Goal: Find contact information: Find contact information

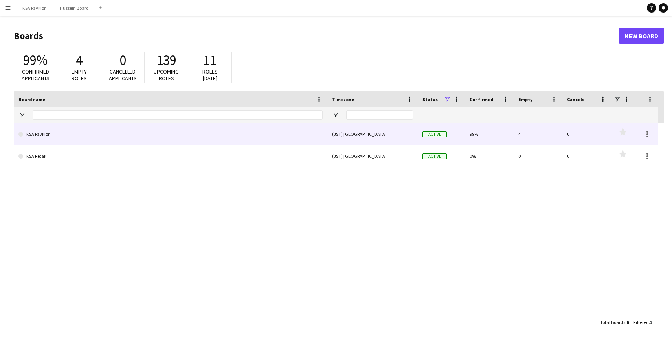
click at [43, 136] on link "KSA Pavilion" at bounding box center [170, 134] width 304 height 22
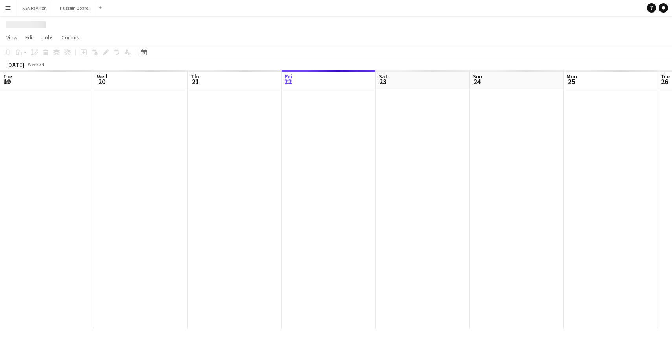
scroll to position [0, 188]
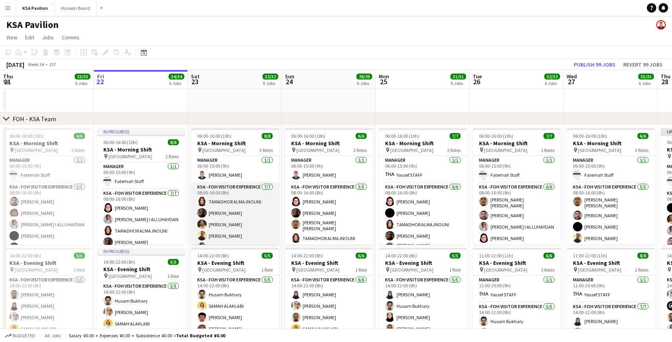
click at [230, 220] on app-card-role "KSA - FOH Visitor Experience [DATE] 08:00-16:00 (8h) TAMADHOR ALMAJNOUNI [PERSO…" at bounding box center [235, 229] width 88 height 95
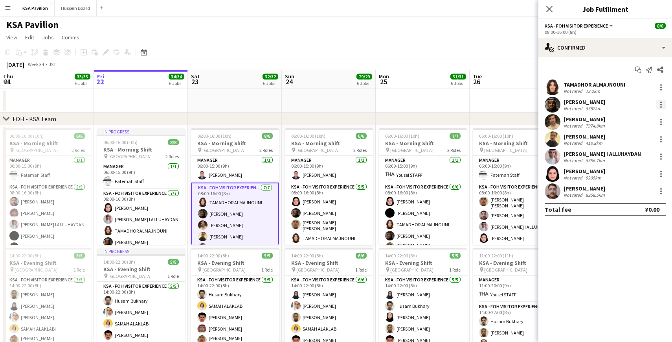
click at [661, 104] on div at bounding box center [661, 105] width 2 height 2
click at [646, 141] on button "Switch crew" at bounding box center [635, 138] width 61 height 19
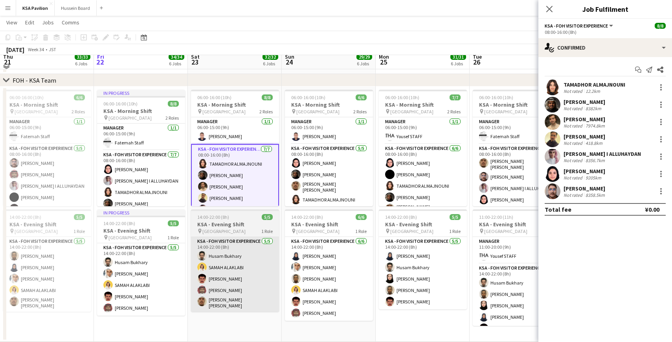
scroll to position [57, 0]
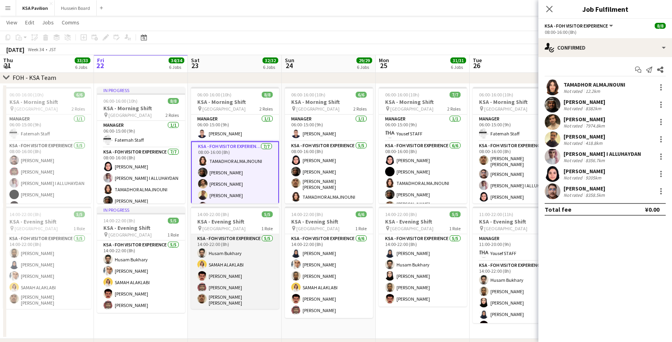
click at [232, 290] on app-card-role "KSA - FOH Visitor Experience [DATE] 14:00-22:00 (8h) [PERSON_NAME] [PERSON_NAME…" at bounding box center [235, 271] width 88 height 75
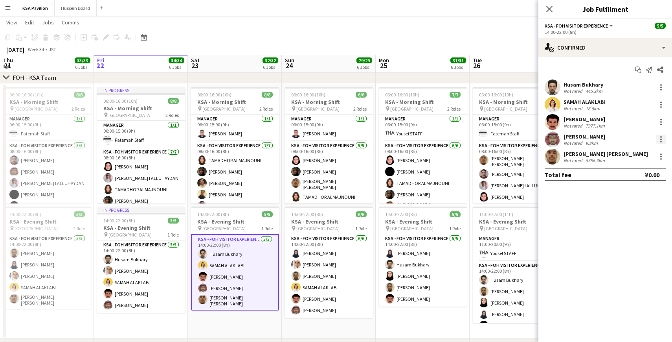
click at [662, 138] on div at bounding box center [660, 138] width 9 height 9
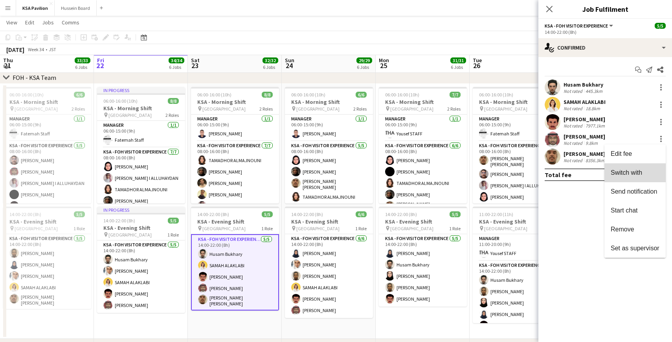
click at [647, 166] on button "Switch with" at bounding box center [635, 172] width 61 height 19
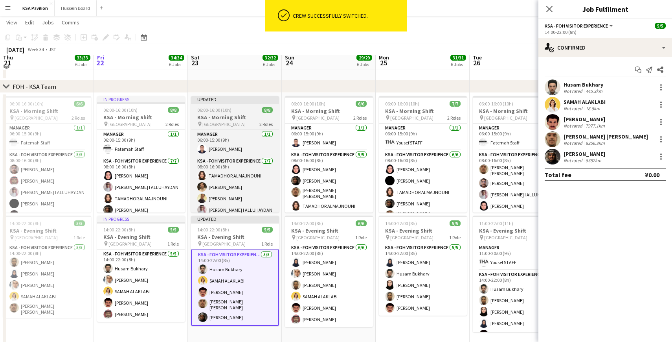
scroll to position [26, 0]
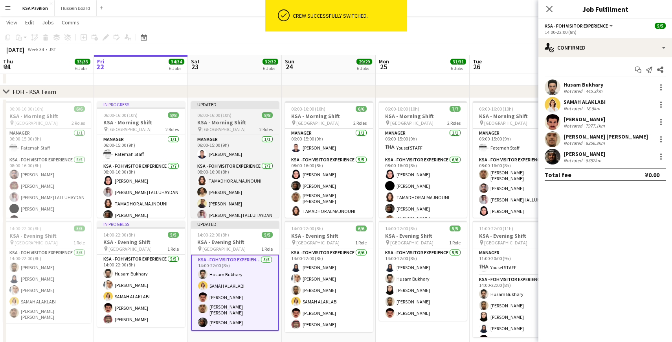
click at [233, 105] on div "Updated" at bounding box center [235, 104] width 88 height 6
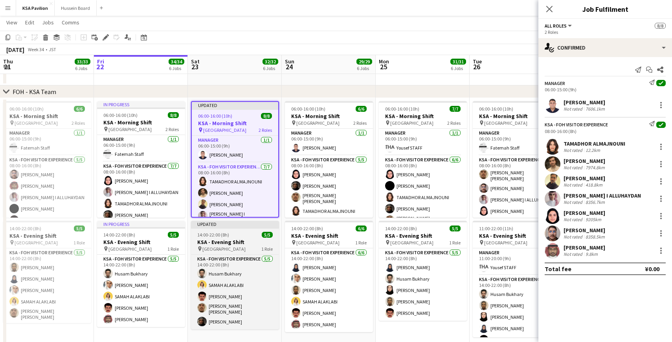
click at [228, 225] on div "Updated" at bounding box center [235, 223] width 88 height 6
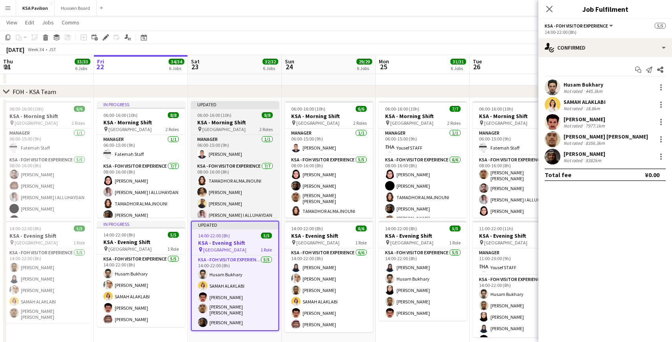
click at [241, 105] on div "Updated" at bounding box center [235, 104] width 88 height 6
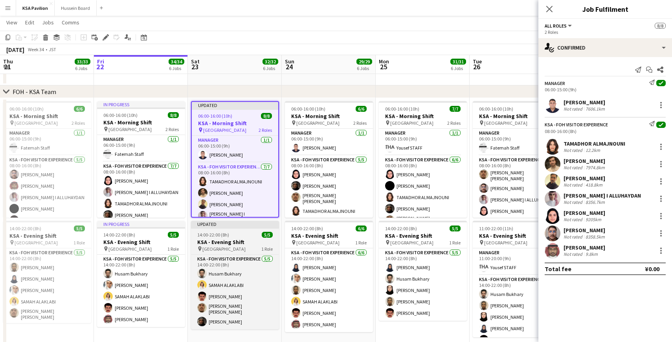
click at [229, 227] on div at bounding box center [235, 228] width 88 height 2
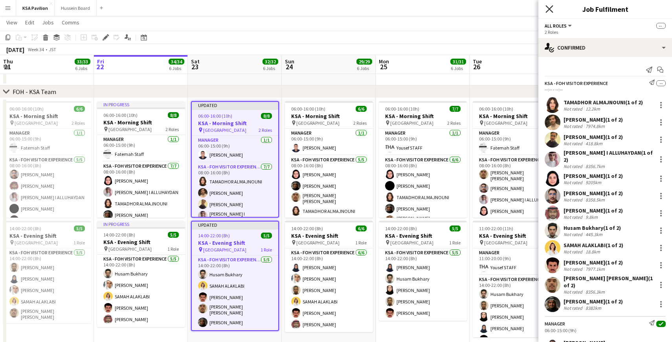
click at [549, 6] on icon "Close pop-in" at bounding box center [549, 8] width 7 height 7
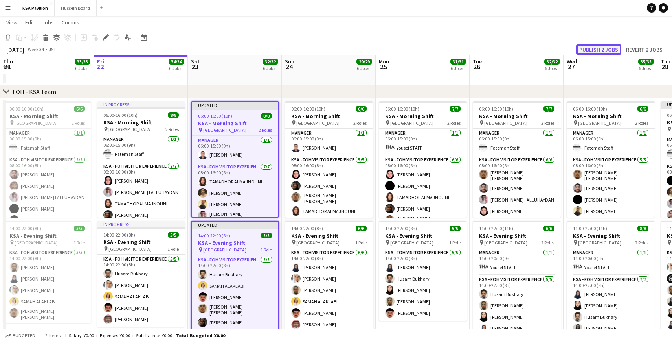
click at [588, 50] on button "Publish 2 jobs" at bounding box center [598, 49] width 45 height 10
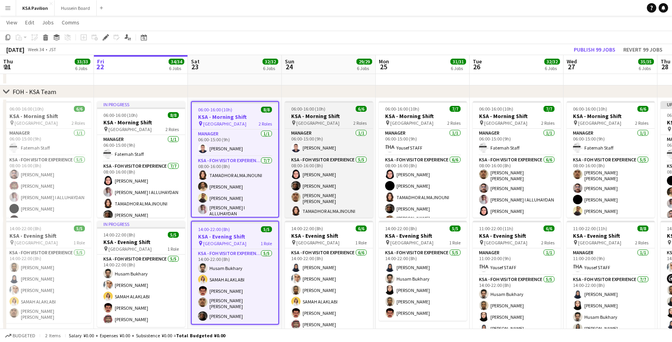
click at [313, 114] on h3 "KSA - Morning Shift" at bounding box center [329, 115] width 88 height 7
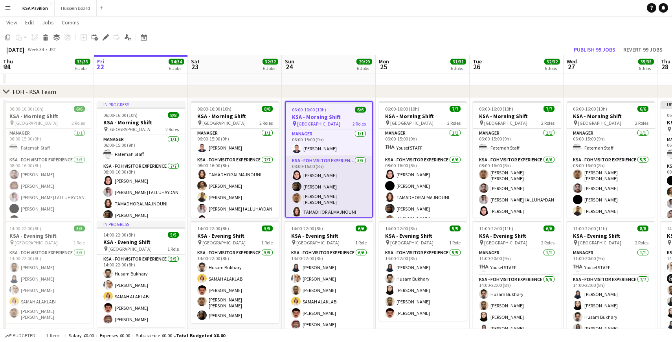
scroll to position [12, 0]
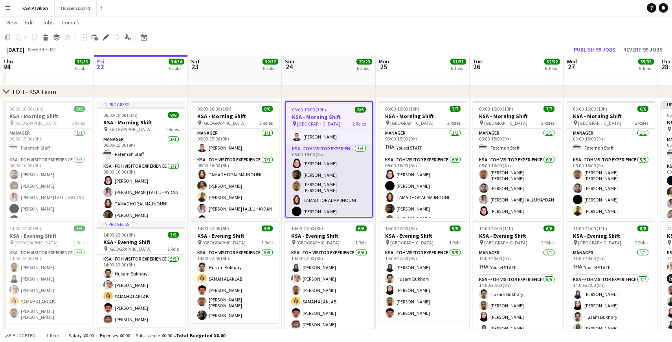
click at [322, 177] on app-card-role "KSA - FOH Visitor Experience [DATE] 08:00-16:00 (8h) Dur [PERSON_NAME] [PERSON_…" at bounding box center [329, 181] width 86 height 75
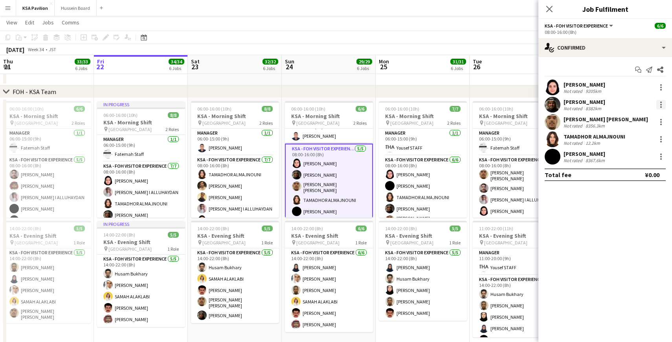
click at [661, 101] on div at bounding box center [661, 102] width 2 height 2
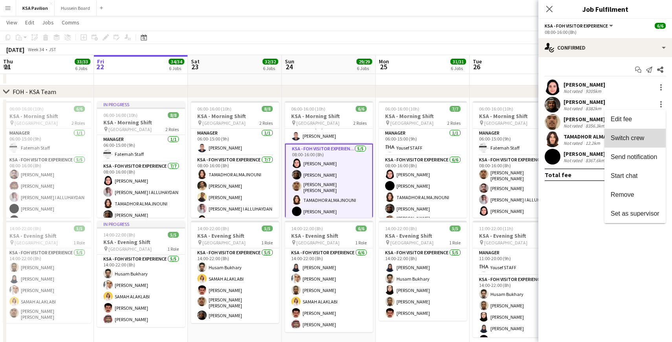
click at [636, 140] on span "Switch crew" at bounding box center [627, 137] width 33 height 7
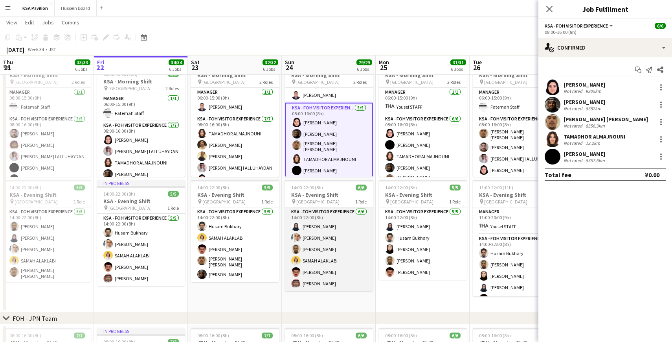
scroll to position [86, 0]
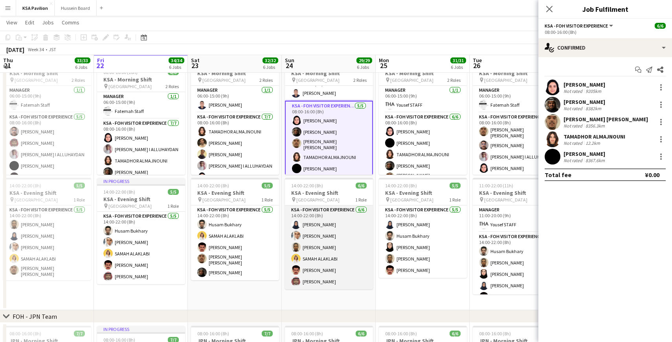
click at [336, 276] on app-card-role "KSA - FOH Visitor Experience [DATE] 14:00-22:00 (8h) [PERSON_NAME] [PERSON_NAME…" at bounding box center [329, 247] width 88 height 84
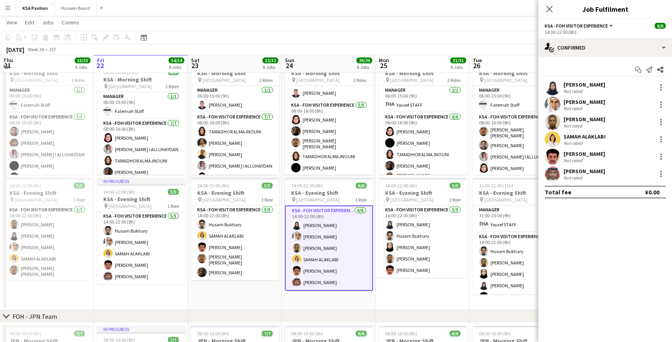
scroll to position [10, 0]
click at [662, 172] on div at bounding box center [660, 173] width 9 height 9
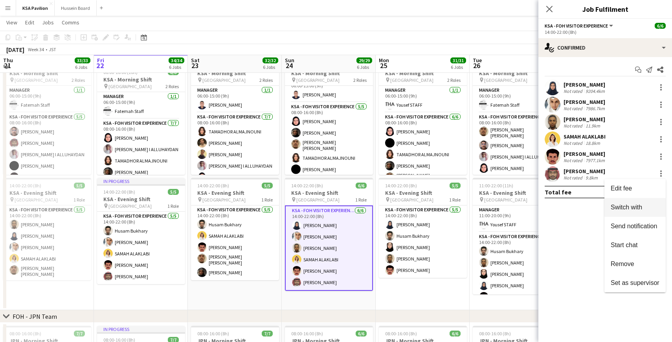
click at [645, 202] on button "Switch with" at bounding box center [635, 207] width 61 height 19
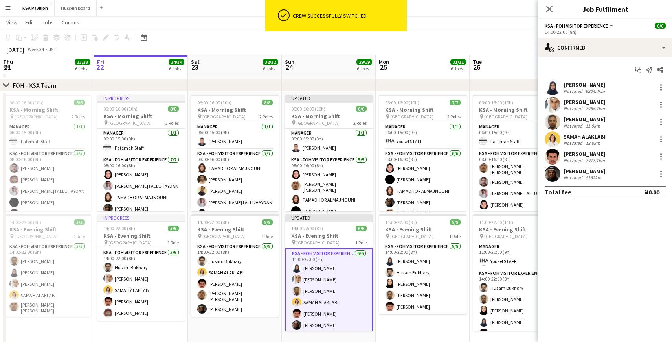
scroll to position [33, 0]
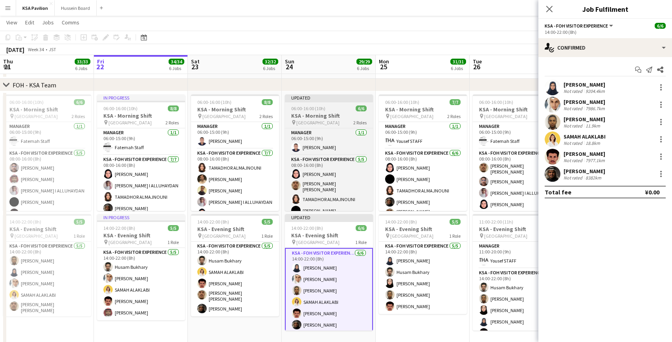
click at [316, 99] on div "Updated" at bounding box center [329, 97] width 88 height 6
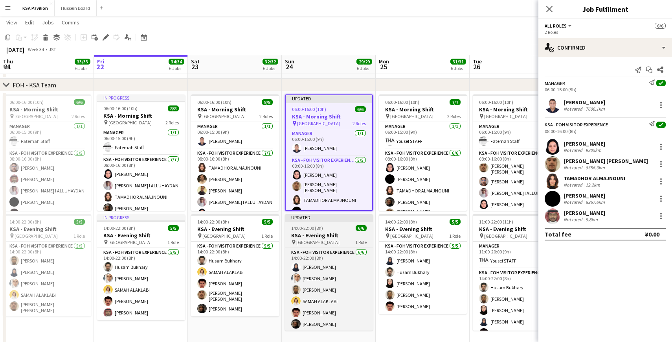
click at [307, 218] on div "Updated" at bounding box center [329, 217] width 88 height 6
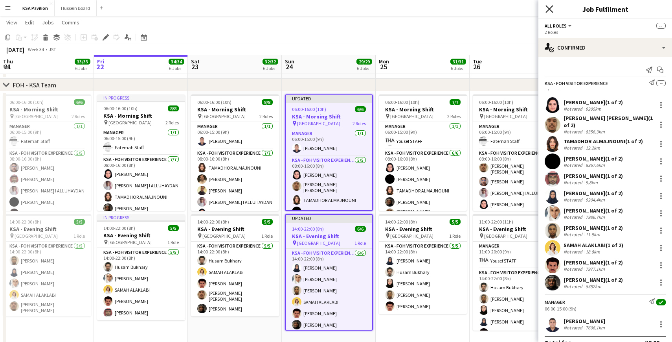
click at [552, 9] on icon "Close pop-in" at bounding box center [549, 8] width 7 height 7
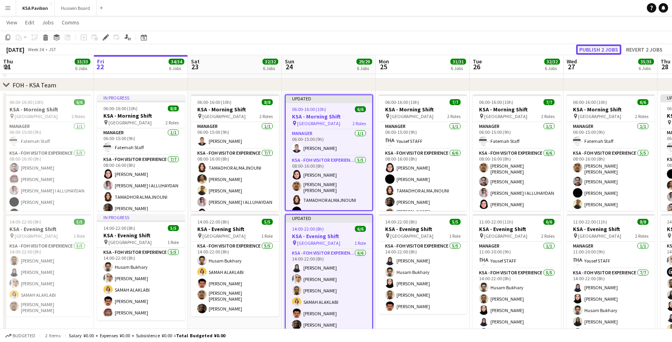
click at [588, 51] on button "Publish 2 jobs" at bounding box center [598, 49] width 45 height 10
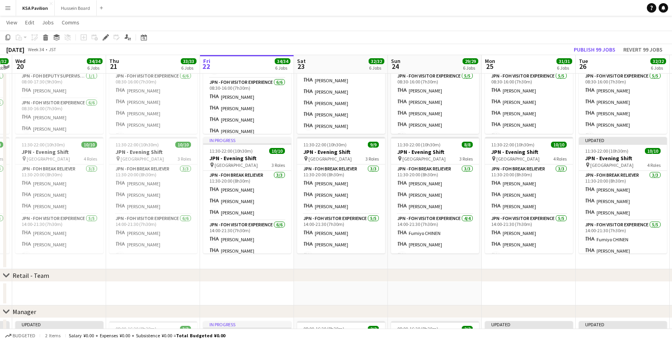
scroll to position [378, 0]
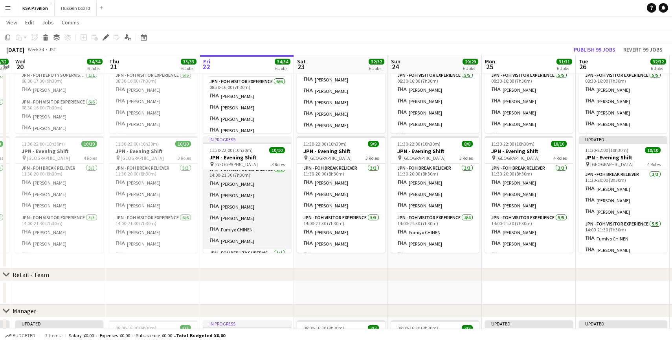
click at [237, 239] on app-card-role "JPN - FOH Visitor Experience [DATE] 14:00-21:30 (7h30m) [PERSON_NAME] [PERSON_N…" at bounding box center [247, 207] width 88 height 84
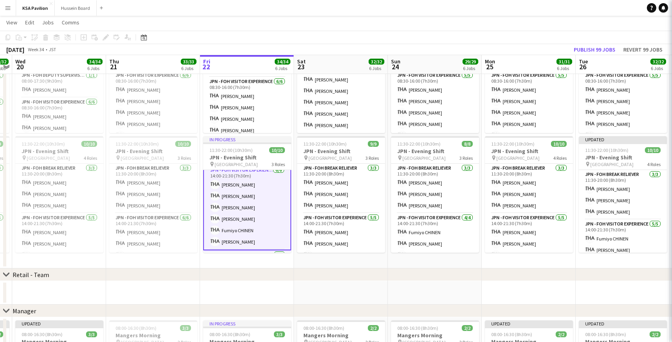
scroll to position [55, 0]
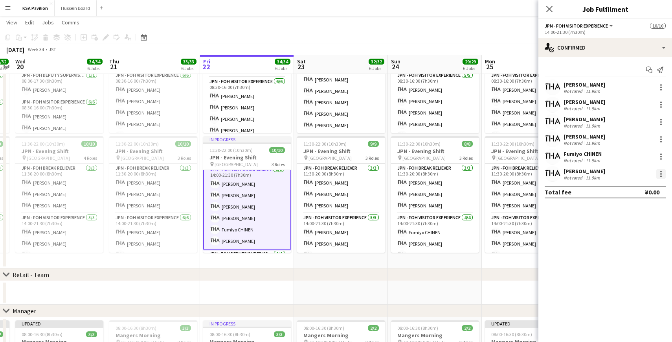
click at [660, 171] on div at bounding box center [660, 173] width 9 height 9
click at [565, 176] on div at bounding box center [336, 171] width 672 height 342
click at [571, 173] on div "[PERSON_NAME]" at bounding box center [585, 170] width 42 height 7
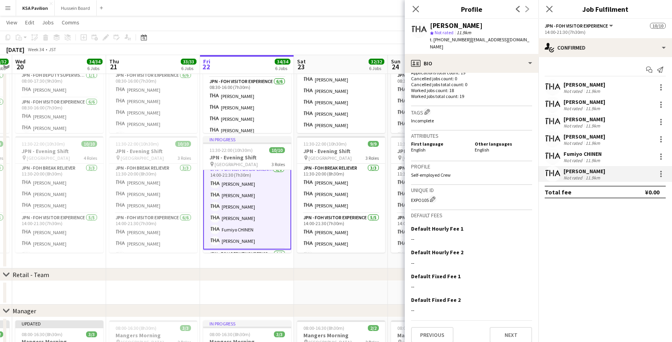
scroll to position [0, 0]
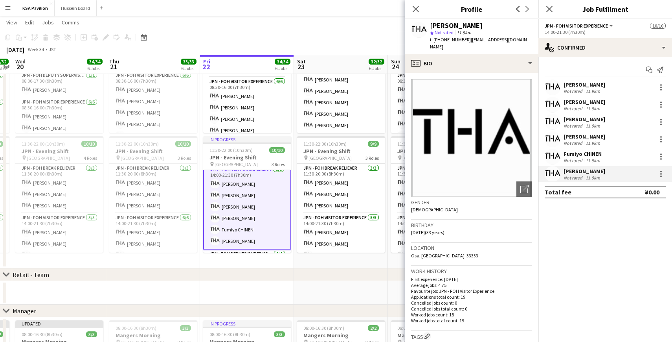
click at [7, 10] on app-icon "Menu" at bounding box center [8, 8] width 6 height 6
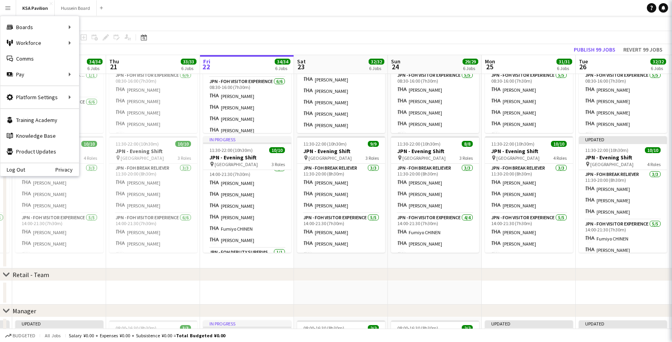
scroll to position [55, 0]
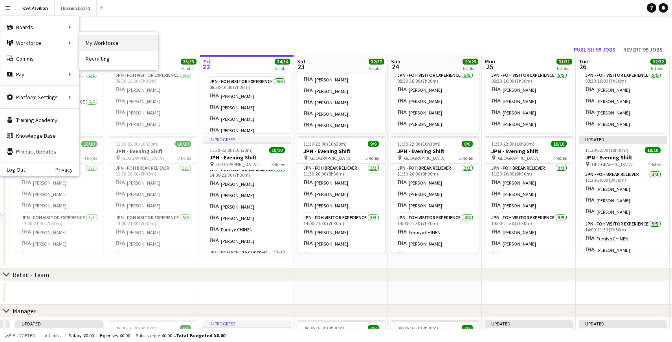
click at [90, 45] on link "My Workforce" at bounding box center [118, 43] width 79 height 16
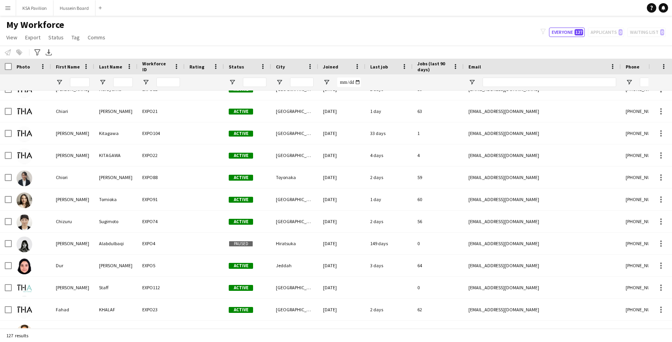
click at [69, 67] on span "First Name" at bounding box center [68, 67] width 24 height 6
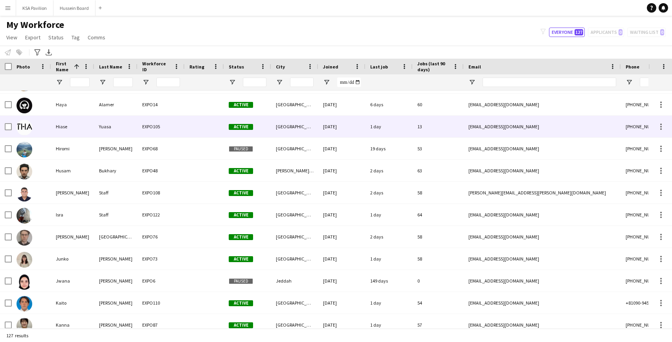
click at [64, 132] on div "Hiase" at bounding box center [72, 127] width 43 height 22
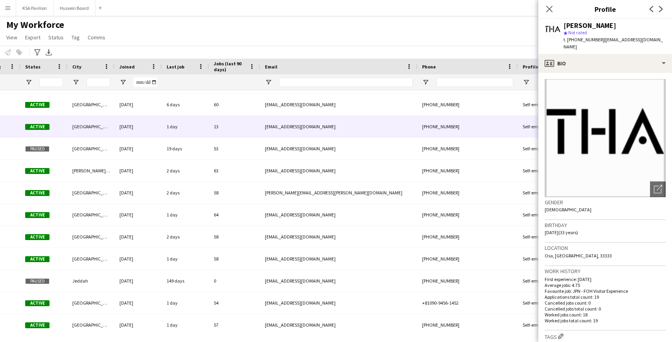
click at [587, 24] on div "[PERSON_NAME]" at bounding box center [590, 25] width 53 height 7
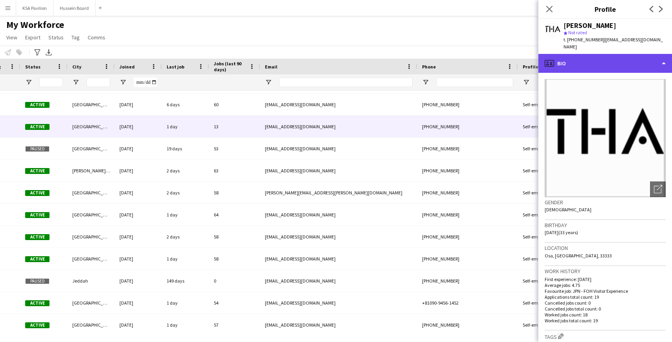
click at [553, 59] on icon "profile" at bounding box center [549, 63] width 9 height 9
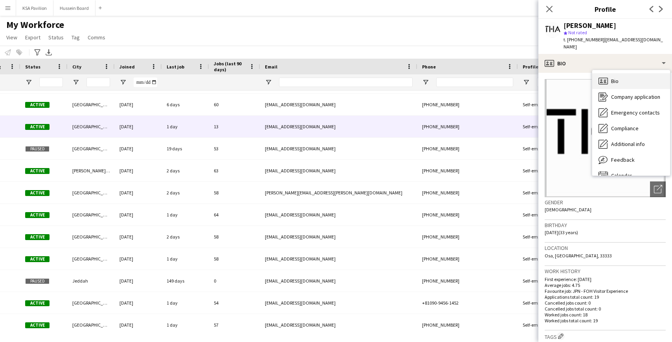
click at [611, 77] on span "Bio" at bounding box center [614, 80] width 7 height 7
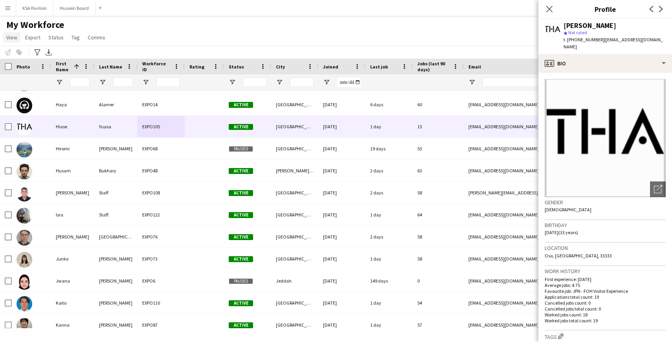
click at [15, 38] on span "View" at bounding box center [11, 37] width 11 height 7
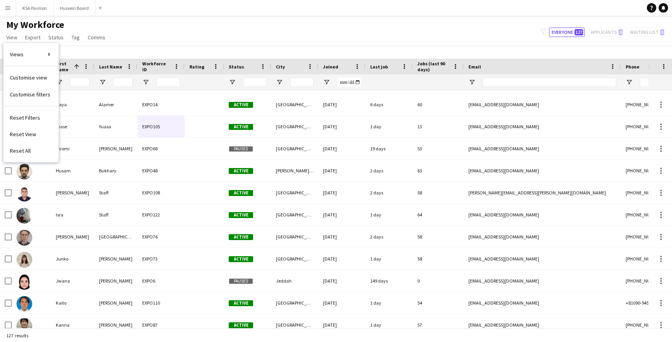
click at [158, 23] on div "My Workforce View Views Default view New view Update view Delete view Edit name…" at bounding box center [336, 32] width 672 height 27
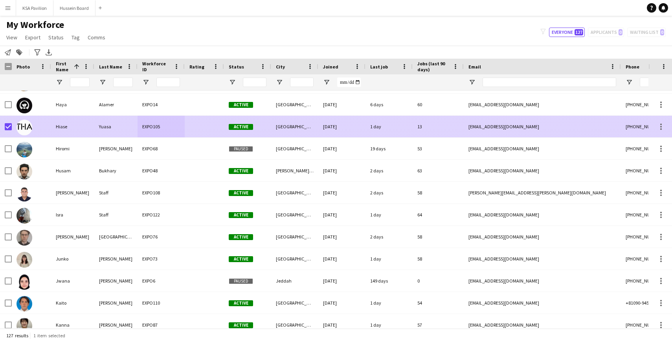
click at [107, 123] on div "Yuasa" at bounding box center [115, 127] width 43 height 22
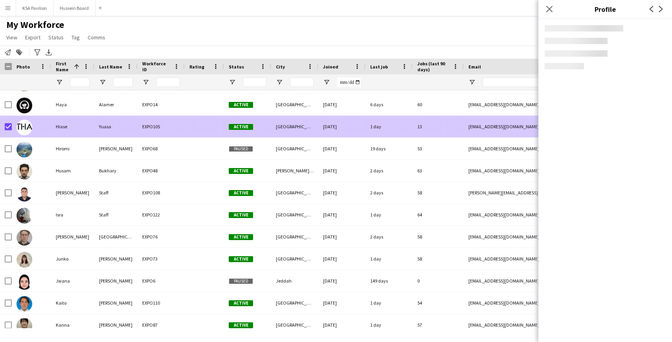
click at [107, 123] on div "Yuasa" at bounding box center [115, 127] width 43 height 22
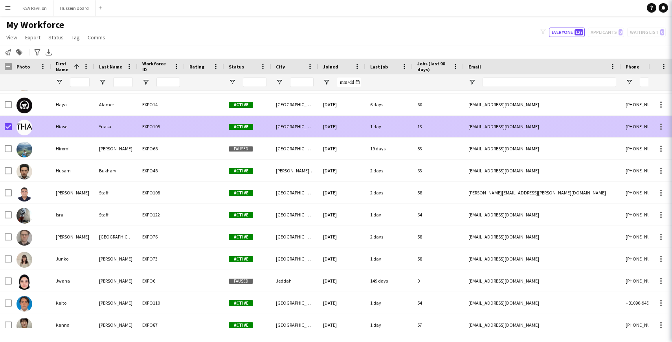
click at [107, 123] on div "Yuasa" at bounding box center [115, 127] width 43 height 22
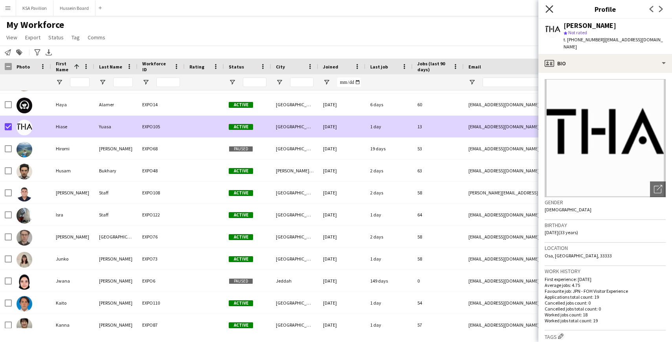
click at [550, 6] on icon "Close pop-in" at bounding box center [549, 8] width 7 height 7
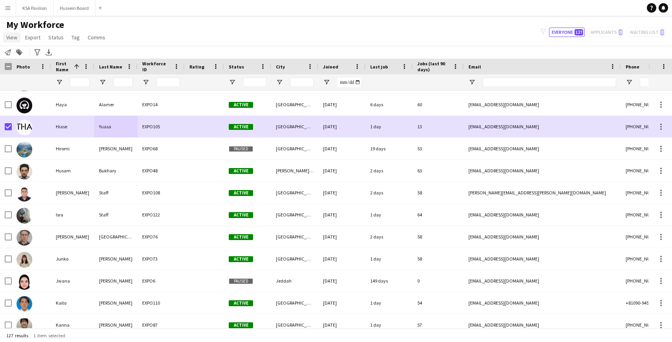
click at [10, 42] on link "View" at bounding box center [11, 37] width 17 height 10
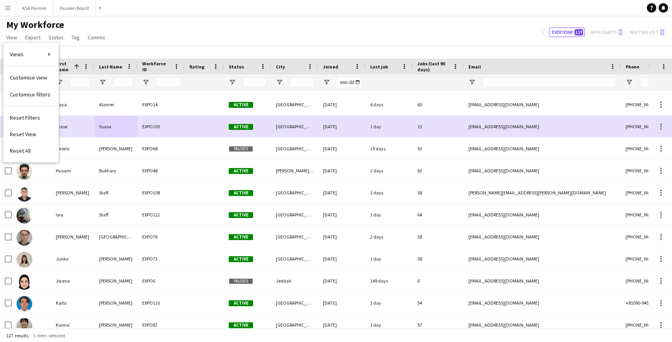
click at [13, 11] on button "Menu" at bounding box center [8, 8] width 16 height 16
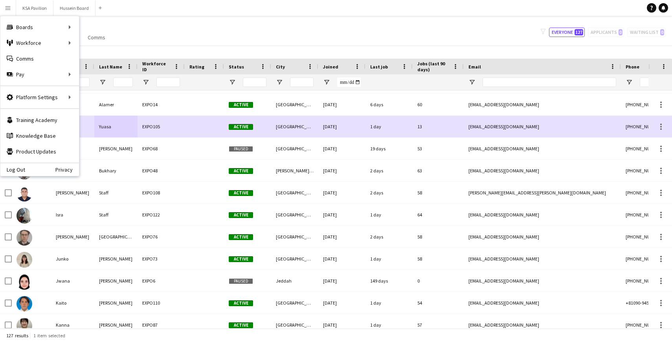
click at [142, 18] on main "My Workforce View Views Default view New view Update view Delete view Edit name…" at bounding box center [336, 173] width 672 height 315
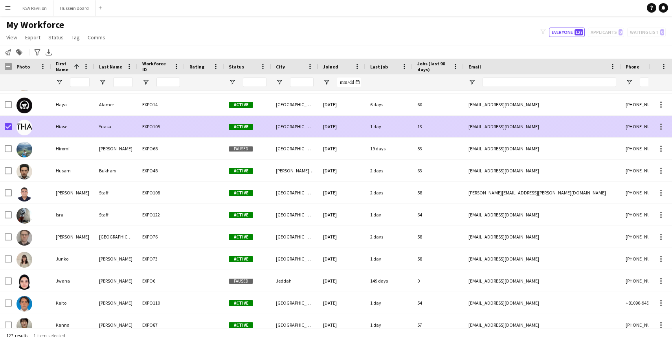
click at [59, 127] on div "Hiase" at bounding box center [72, 127] width 43 height 22
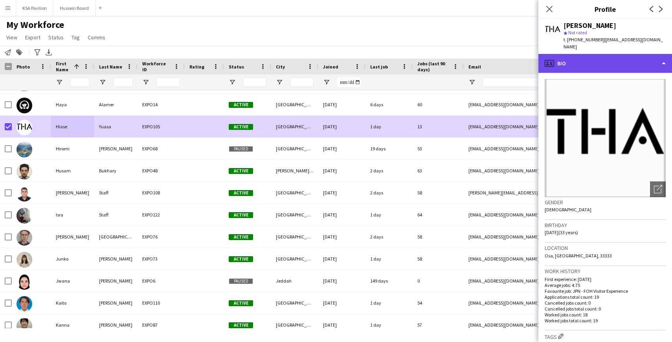
click at [665, 54] on div "profile Bio" at bounding box center [605, 63] width 134 height 19
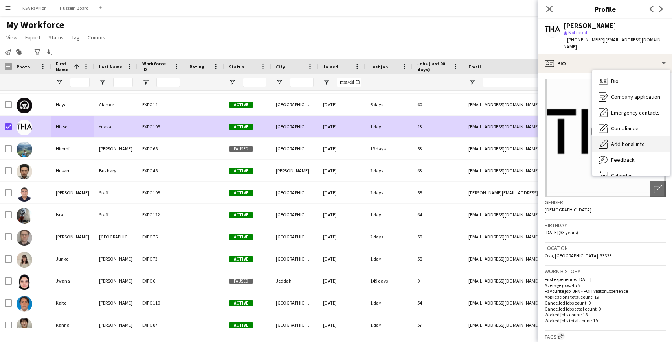
click at [623, 140] on span "Additional info" at bounding box center [628, 143] width 34 height 7
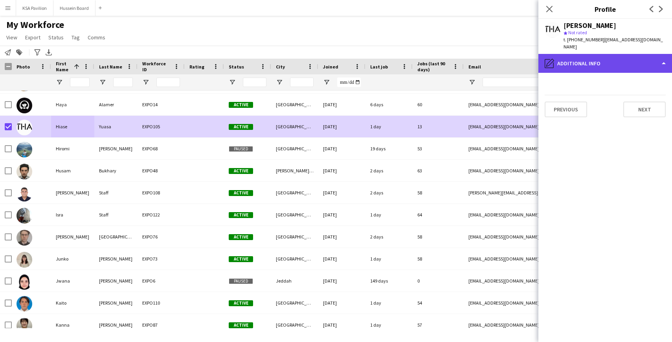
click at [622, 54] on div "pencil4 Additional info" at bounding box center [605, 63] width 134 height 19
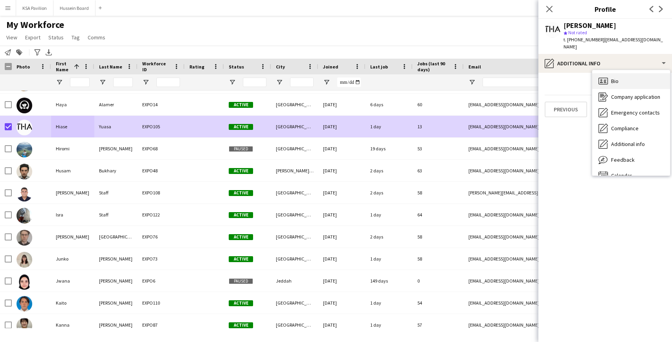
click at [616, 77] on span "Bio" at bounding box center [614, 80] width 7 height 7
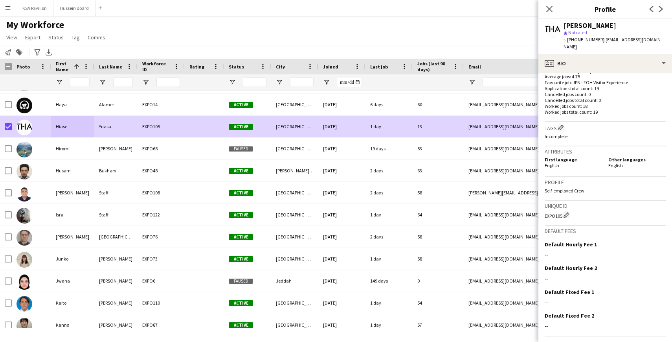
scroll to position [224, 0]
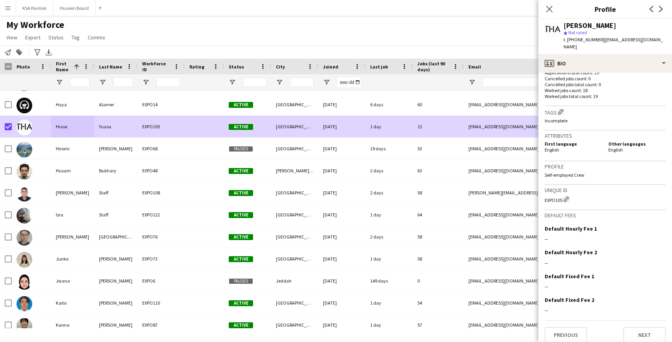
click at [7, 4] on button "Menu" at bounding box center [8, 8] width 16 height 16
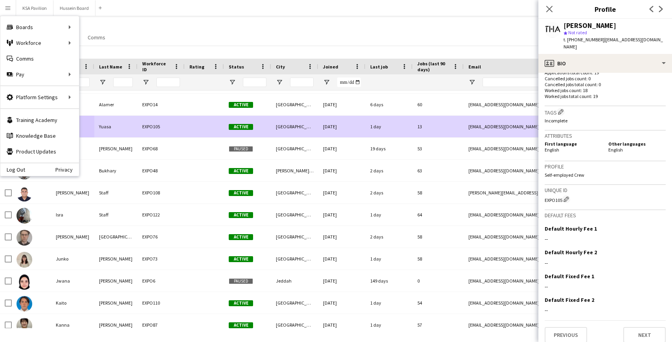
click at [133, 31] on div "My Workforce View Views Default view New view Update view Delete view Edit name…" at bounding box center [336, 32] width 672 height 27
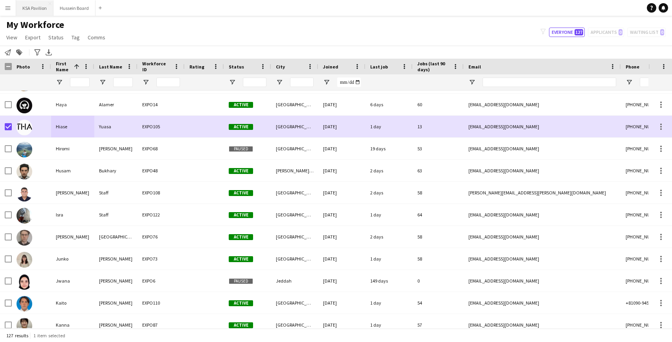
click at [28, 9] on button "KSA Pavilion Close" at bounding box center [34, 7] width 37 height 15
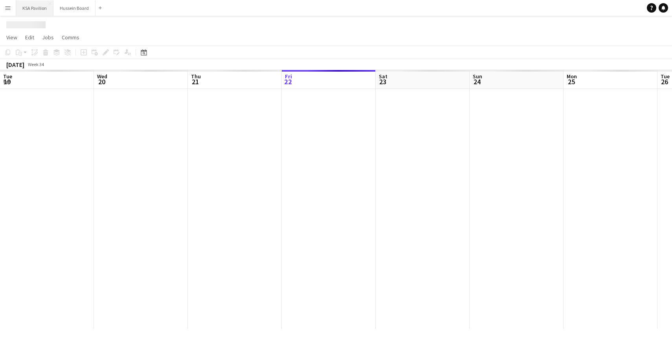
scroll to position [0, 188]
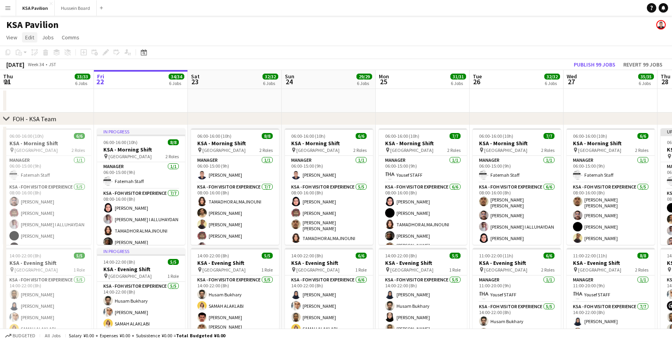
click at [30, 38] on span "Edit" at bounding box center [29, 37] width 9 height 7
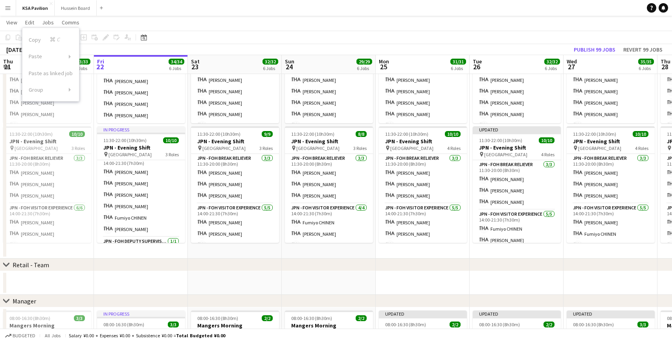
scroll to position [59, 0]
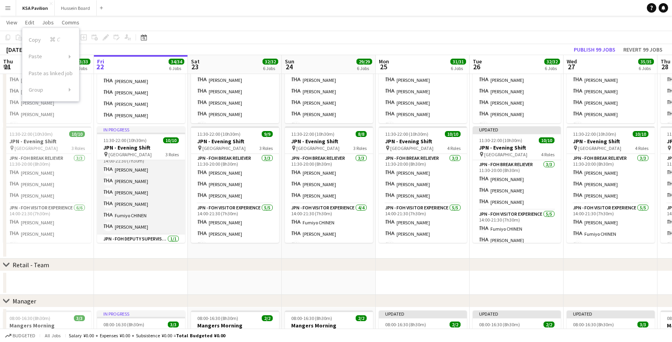
click at [127, 221] on app-card-role "JPN - FOH Visitor Experience [DATE] 14:00-21:30 (7h30m) [PERSON_NAME] [PERSON_N…" at bounding box center [141, 193] width 88 height 84
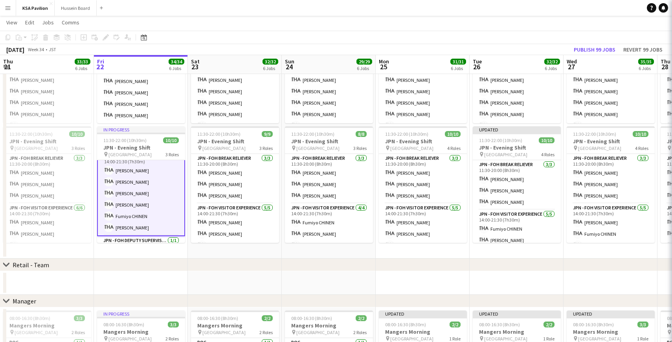
scroll to position [60, 0]
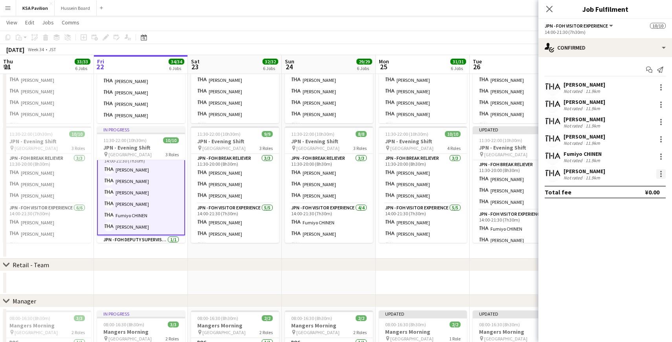
click at [663, 176] on div at bounding box center [660, 173] width 9 height 9
click at [573, 181] on div at bounding box center [336, 171] width 672 height 342
click at [576, 174] on div "[PERSON_NAME]" at bounding box center [585, 170] width 42 height 7
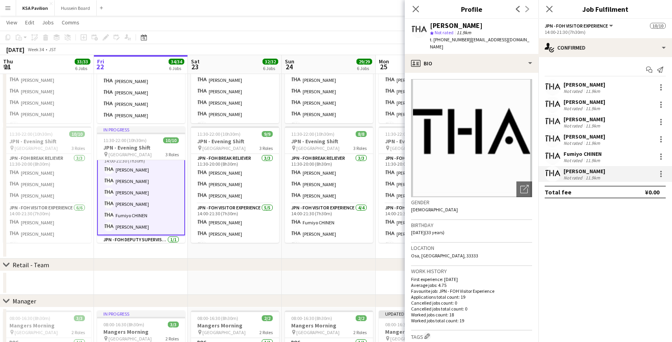
click at [576, 174] on div "[PERSON_NAME]" at bounding box center [585, 170] width 42 height 7
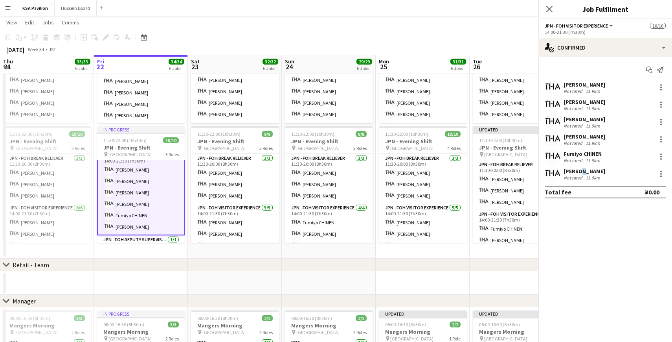
click at [576, 174] on div "[PERSON_NAME]" at bounding box center [585, 170] width 42 height 7
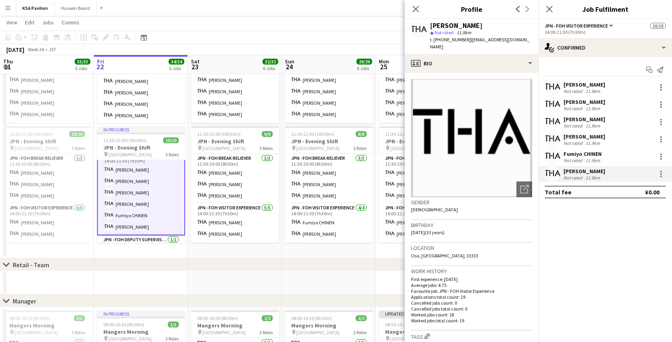
click at [435, 26] on div "[PERSON_NAME]" at bounding box center [456, 25] width 53 height 7
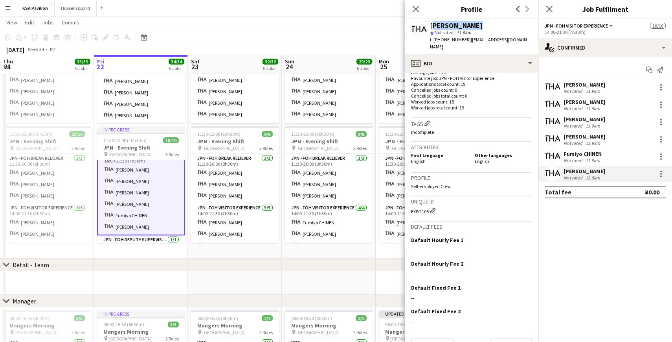
scroll to position [224, 0]
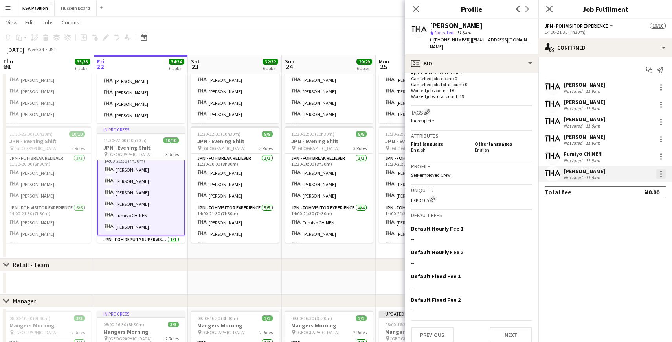
click at [660, 173] on div at bounding box center [660, 173] width 9 height 9
click at [237, 34] on div at bounding box center [336, 171] width 672 height 342
click at [119, 15] on app-navbar "Menu Boards Boards Boards All jobs Status Workforce Workforce My Workforce Recr…" at bounding box center [336, 8] width 672 height 16
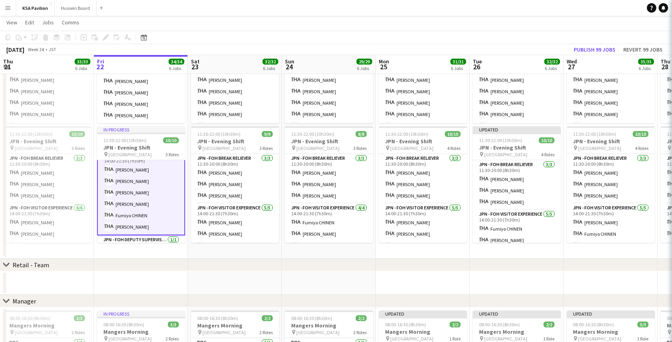
scroll to position [59, 0]
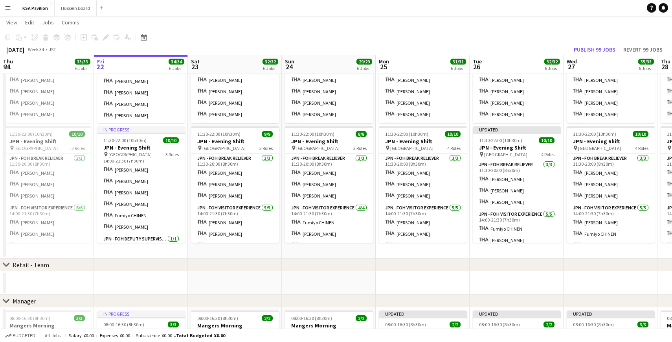
click at [9, 13] on button "Menu" at bounding box center [8, 8] width 16 height 16
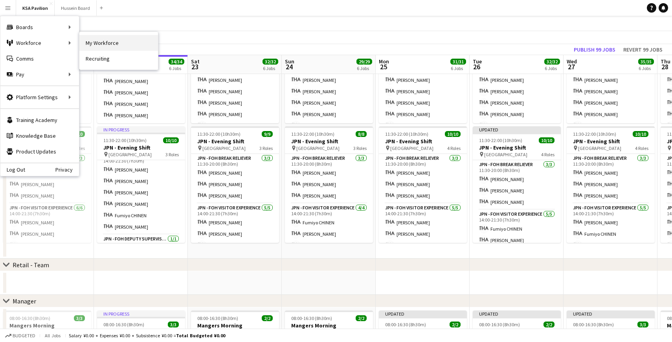
click at [99, 39] on link "My Workforce" at bounding box center [118, 43] width 79 height 16
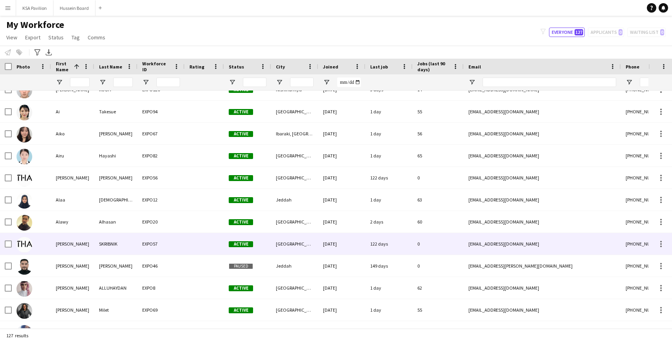
scroll to position [196, 0]
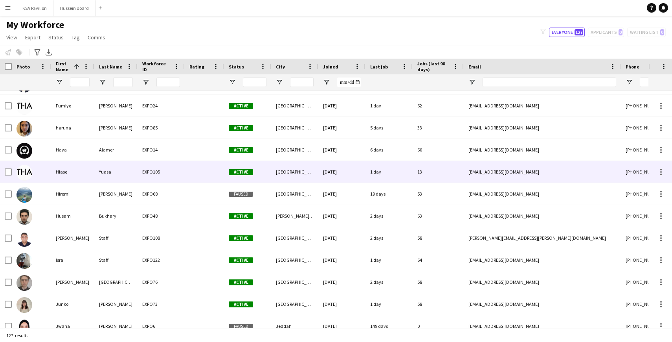
click at [77, 165] on div "Hiase" at bounding box center [72, 172] width 43 height 22
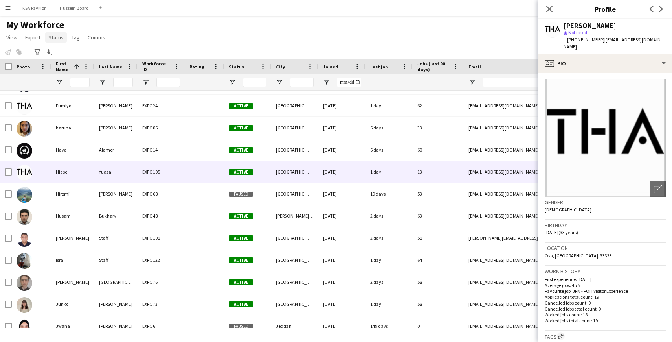
click at [61, 39] on span "Status" at bounding box center [55, 37] width 15 height 7
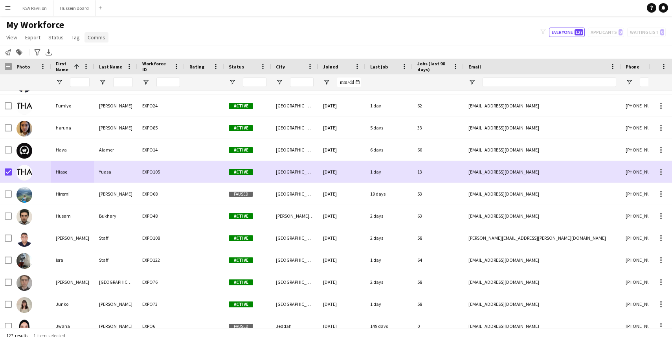
click at [93, 39] on span "Comms" at bounding box center [97, 37] width 18 height 7
click at [74, 40] on span "Tag" at bounding box center [76, 37] width 8 height 7
click at [59, 35] on span "Status" at bounding box center [55, 37] width 15 height 7
click at [51, 52] on span "Edit" at bounding box center [55, 54] width 9 height 7
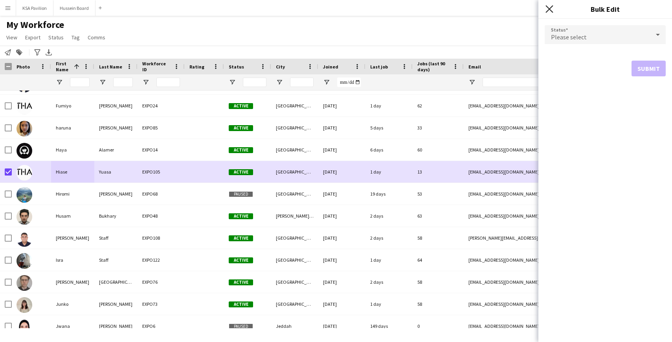
click at [547, 9] on icon "Close pop-in" at bounding box center [549, 8] width 7 height 7
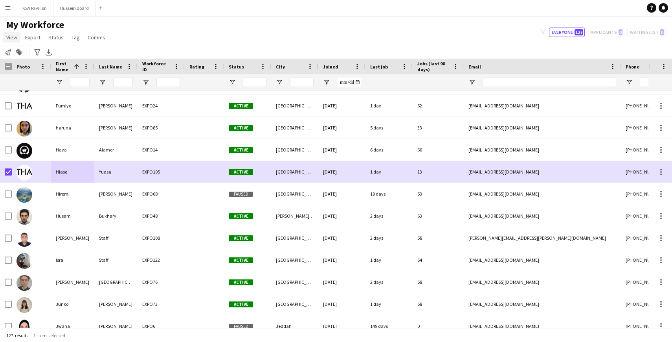
click at [12, 35] on span "View" at bounding box center [11, 37] width 11 height 7
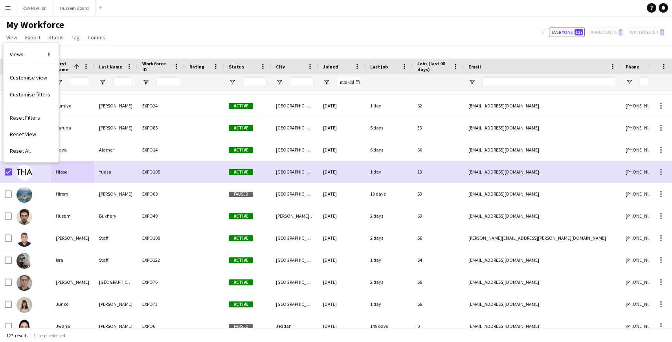
click at [127, 36] on div "My Workforce View Views Default view New view Update view Delete view Edit name…" at bounding box center [336, 32] width 672 height 27
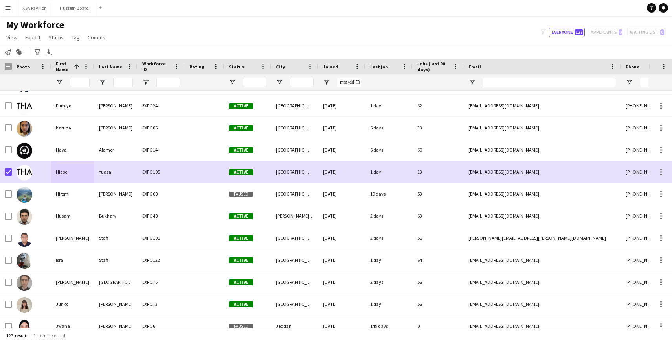
click at [9, 7] on app-icon "Menu" at bounding box center [8, 8] width 6 height 6
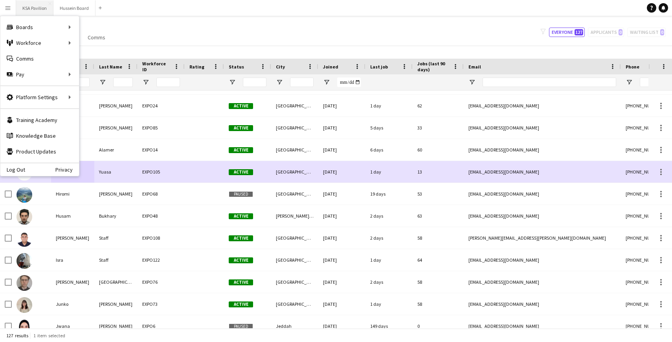
click at [46, 4] on button "KSA Pavilion Close" at bounding box center [34, 7] width 37 height 15
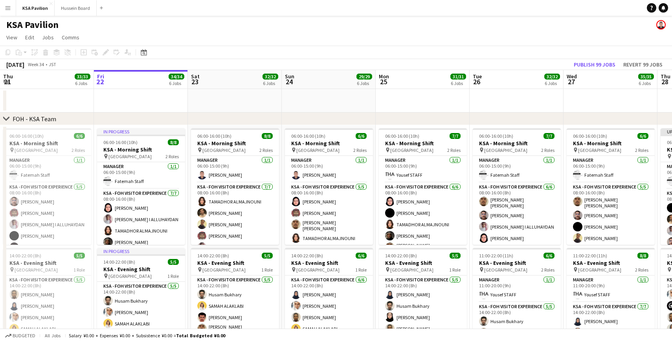
click at [661, 22] on app-user-avatar at bounding box center [660, 24] width 9 height 9
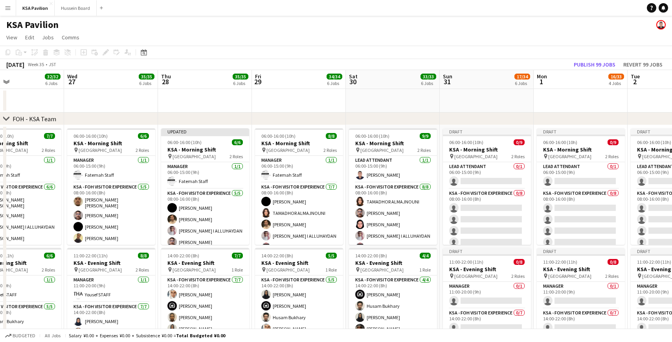
click at [2, 11] on button "Menu" at bounding box center [8, 8] width 16 height 16
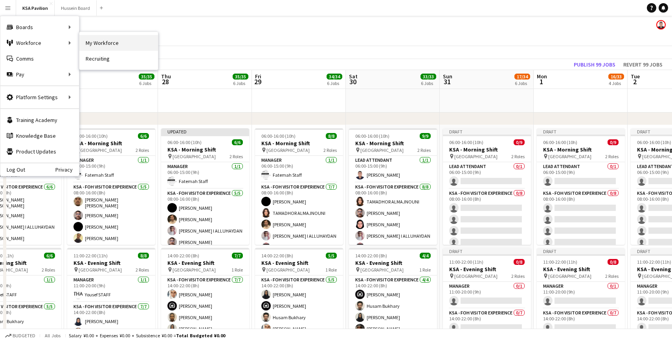
click at [84, 42] on link "My Workforce" at bounding box center [118, 43] width 79 height 16
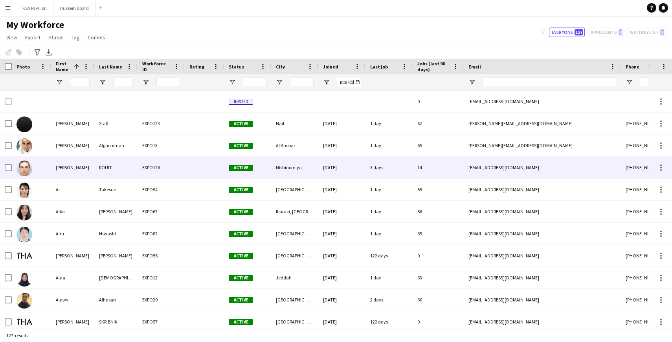
click at [67, 165] on div "[PERSON_NAME]" at bounding box center [72, 167] width 43 height 22
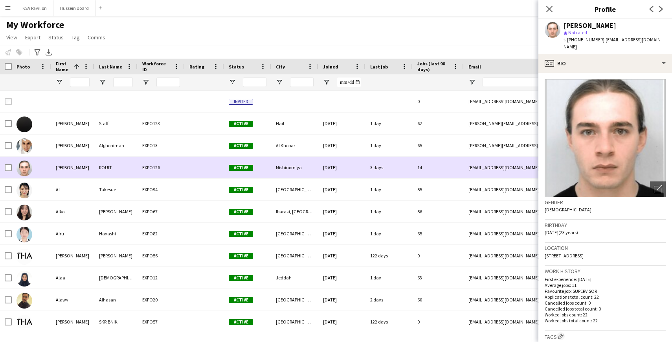
click at [67, 165] on div "[PERSON_NAME]" at bounding box center [72, 167] width 43 height 22
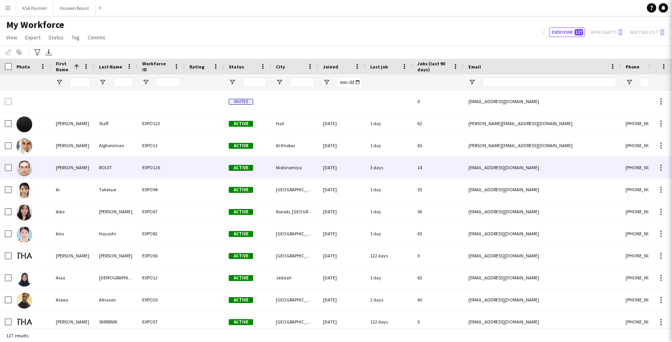
click at [67, 165] on div "[PERSON_NAME]" at bounding box center [72, 167] width 43 height 22
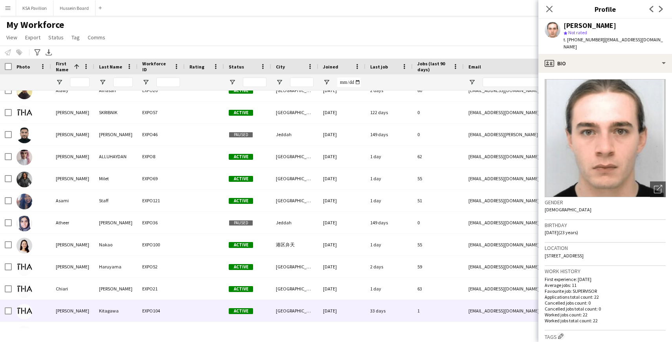
scroll to position [209, 0]
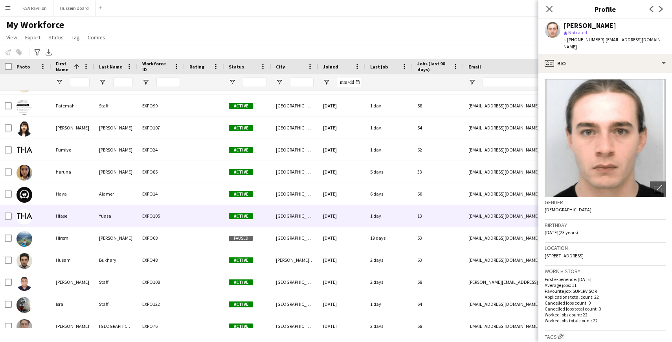
click at [34, 214] on div at bounding box center [31, 216] width 39 height 22
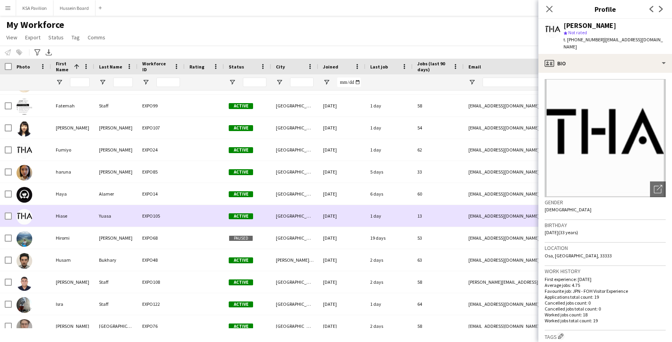
click at [70, 216] on div "Hiase" at bounding box center [72, 216] width 43 height 22
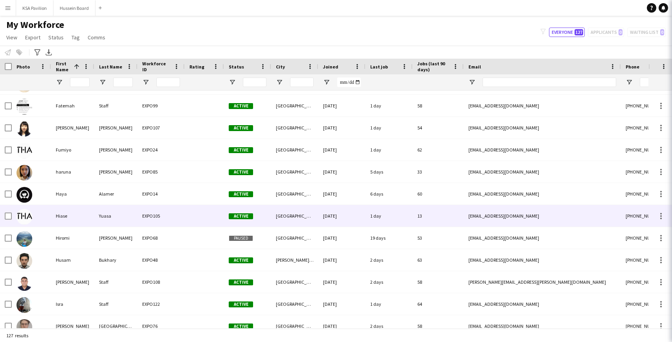
click at [70, 216] on div "Hiase" at bounding box center [72, 216] width 43 height 22
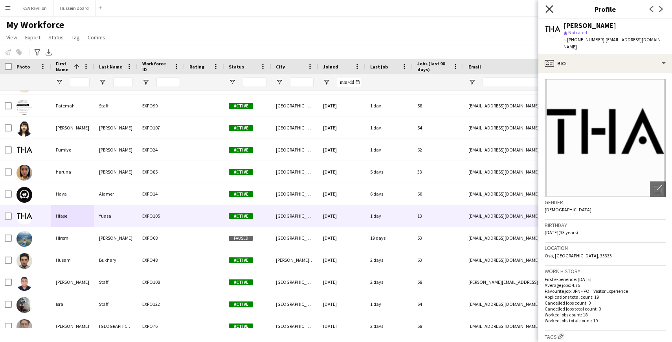
click at [551, 10] on icon at bounding box center [549, 8] width 7 height 7
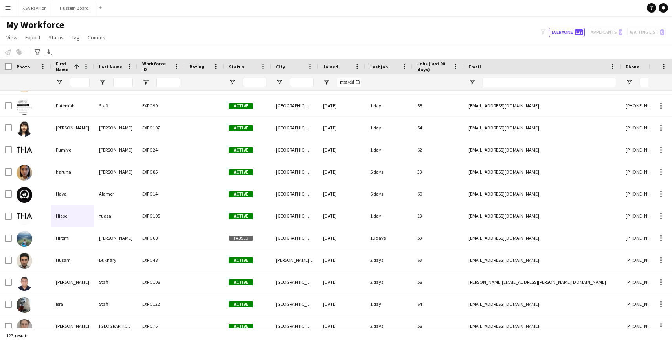
click at [7, 10] on app-icon "Menu" at bounding box center [8, 8] width 6 height 6
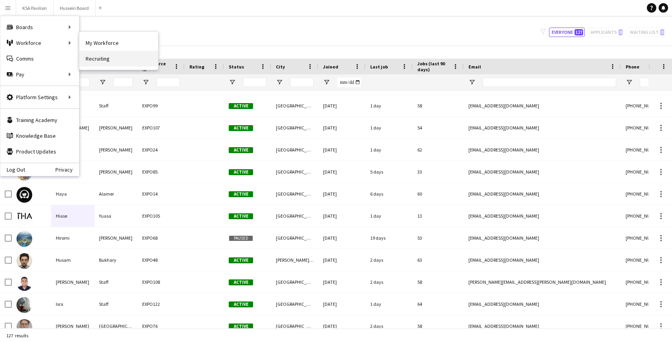
click at [97, 62] on link "Recruiting" at bounding box center [118, 59] width 79 height 16
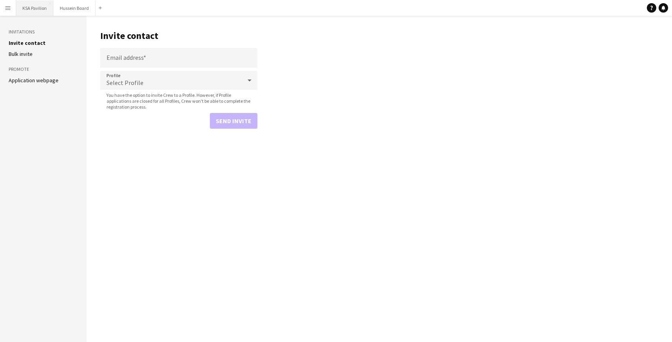
click at [29, 9] on button "KSA Pavilion Close" at bounding box center [34, 7] width 37 height 15
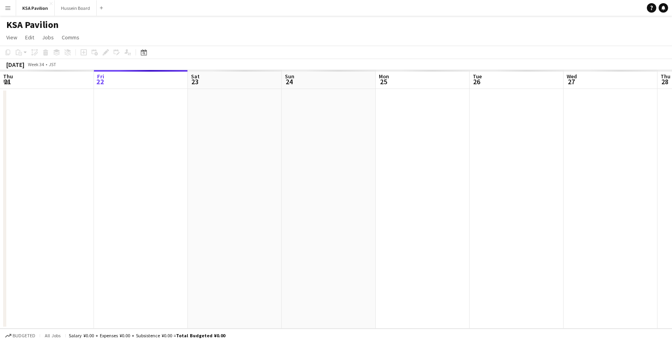
click at [6, 7] on app-icon "Menu" at bounding box center [8, 8] width 6 height 6
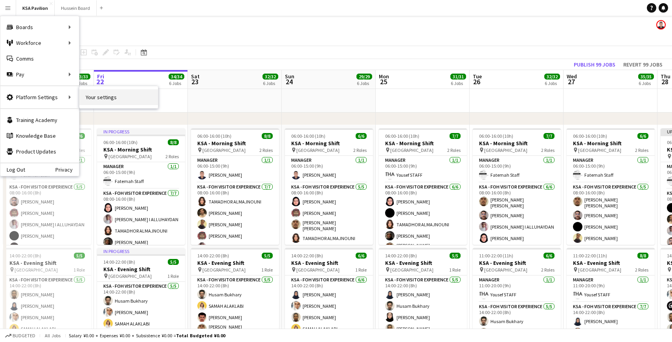
click at [90, 96] on link "Your settings" at bounding box center [118, 97] width 79 height 16
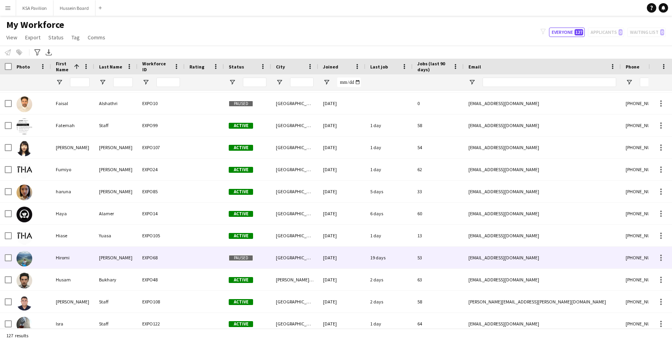
scroll to position [617, 0]
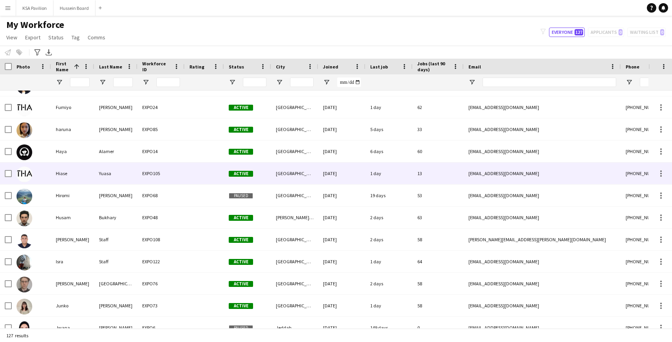
click at [89, 175] on div "Hiase" at bounding box center [72, 173] width 43 height 22
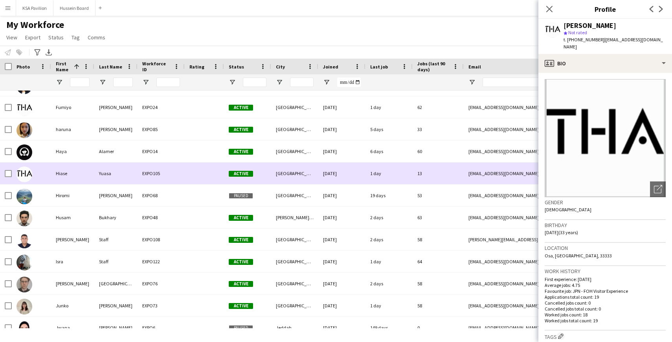
click at [89, 175] on div "Hiase" at bounding box center [72, 173] width 43 height 22
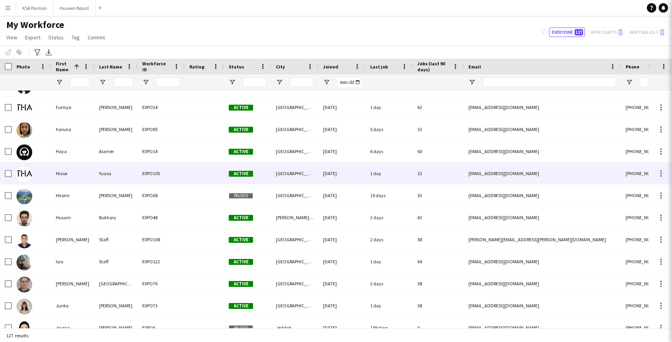
click at [89, 175] on div "Hiase" at bounding box center [72, 173] width 43 height 22
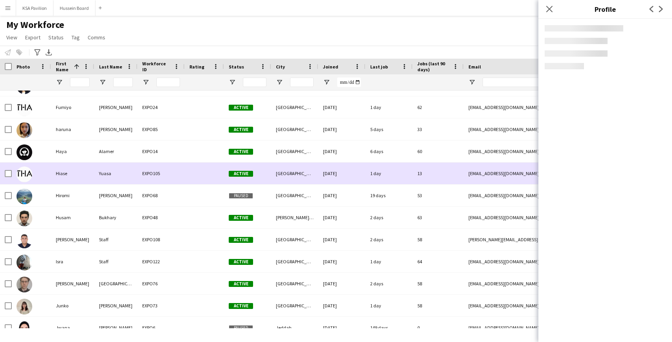
click at [89, 175] on div "Hiase" at bounding box center [72, 173] width 43 height 22
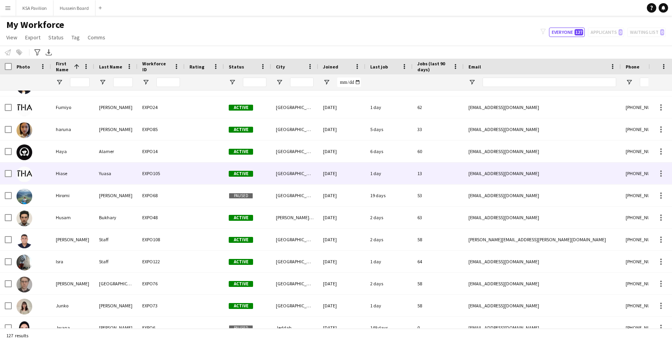
click at [89, 175] on div "Hiase" at bounding box center [72, 173] width 43 height 22
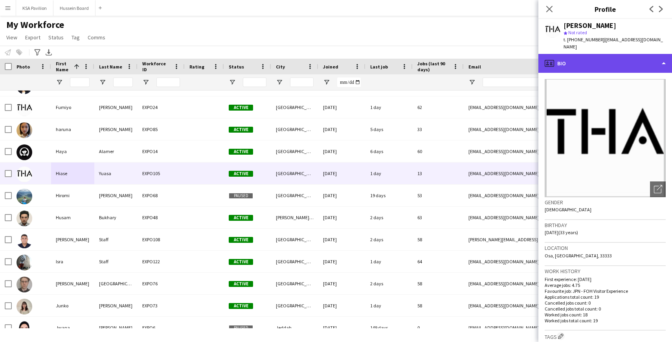
click at [663, 54] on div "profile Bio" at bounding box center [605, 63] width 134 height 19
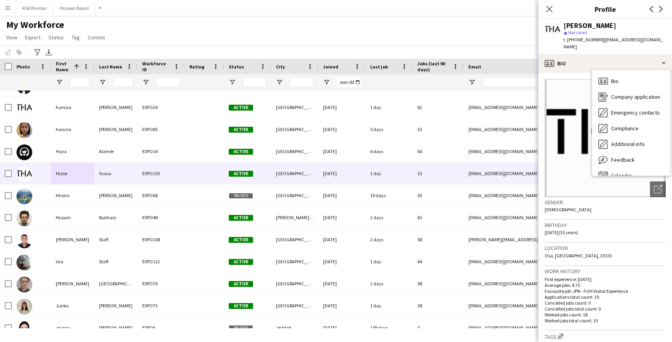
click at [598, 34] on div "star Not rated" at bounding box center [615, 32] width 102 height 7
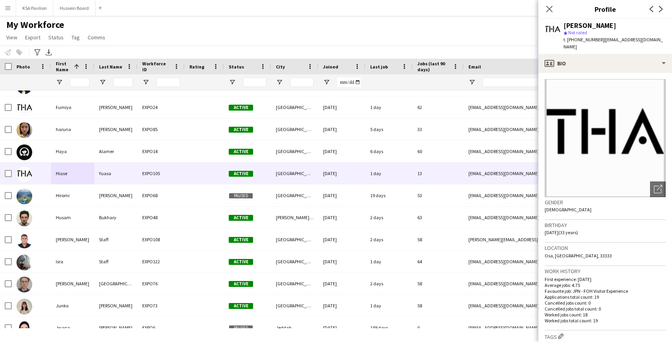
click at [594, 42] on span "t. [PHONE_NUMBER]" at bounding box center [584, 40] width 41 height 6
click at [7, 9] on app-icon "Menu" at bounding box center [8, 8] width 6 height 6
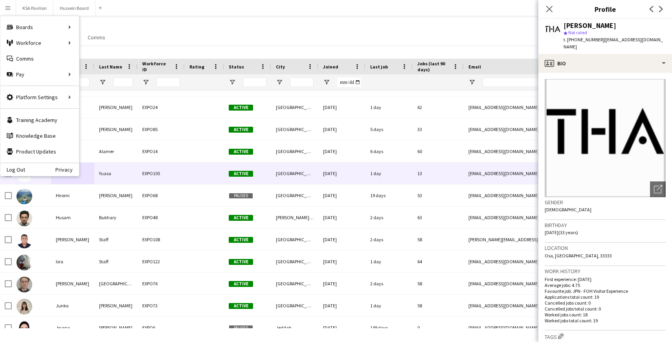
click at [187, 26] on div "My Workforce View Views Default view New view Update view Delete view Edit name…" at bounding box center [336, 32] width 672 height 27
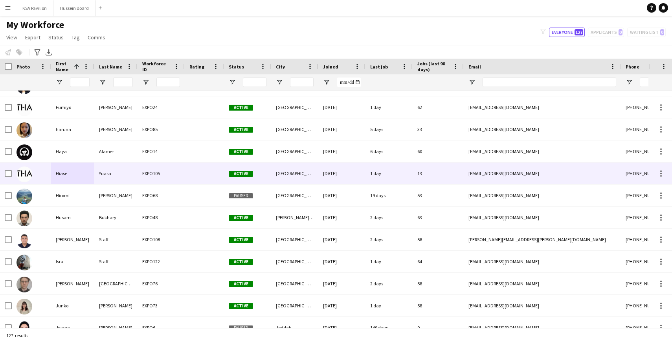
click at [72, 175] on div "Hiase" at bounding box center [72, 173] width 43 height 22
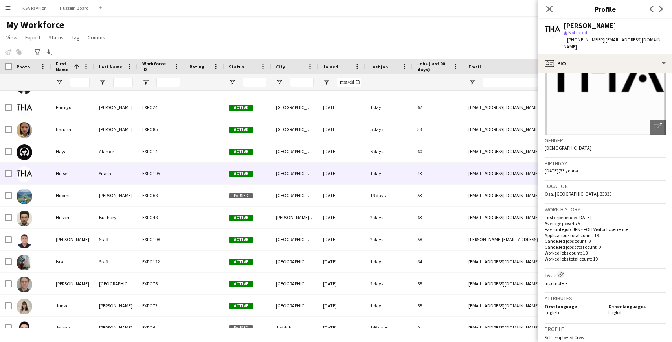
scroll to position [68, 0]
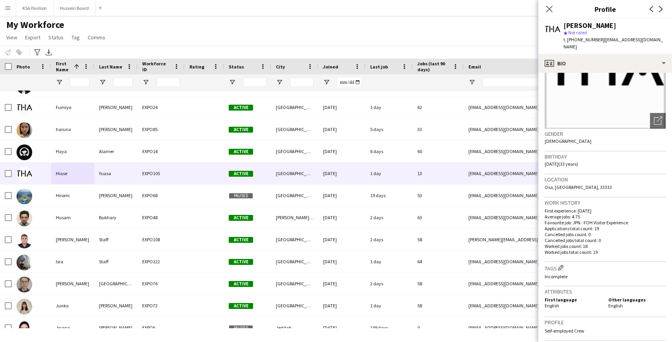
click at [619, 40] on span "| fohksaosaka+27@gmail.com" at bounding box center [613, 43] width 99 height 13
click at [608, 40] on span "| fohksaosaka+27@gmail.com" at bounding box center [613, 43] width 99 height 13
drag, startPoint x: 599, startPoint y: 39, endPoint x: 665, endPoint y: 36, distance: 66.1
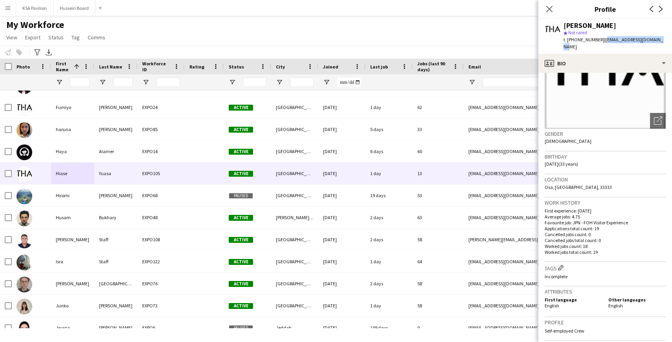
click at [665, 36] on app-profile-header "Hiase Yuasa star Not rated t. +81666666666 | fohksaosaka+27@gmail.com" at bounding box center [605, 36] width 134 height 35
copy span "[EMAIL_ADDRESS][DOMAIN_NAME]"
